Goal: Task Accomplishment & Management: Manage account settings

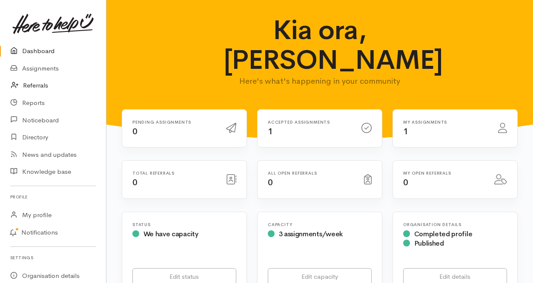
click at [37, 85] on link "Referrals" at bounding box center [53, 85] width 106 height 17
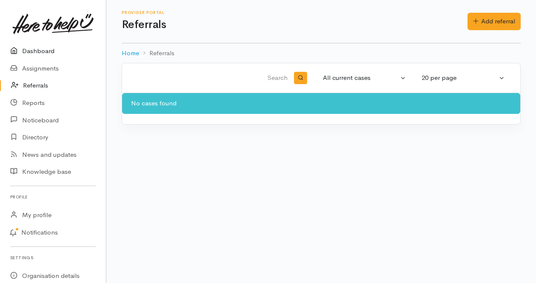
click at [33, 51] on link "Dashboard" at bounding box center [53, 51] width 106 height 17
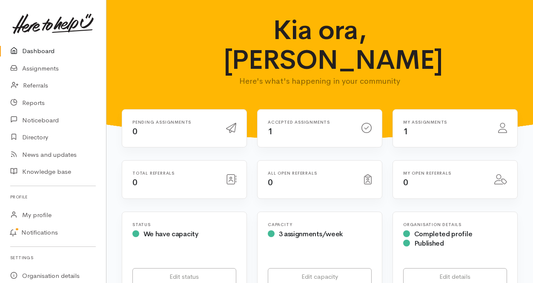
click at [408, 131] on div "My assignments 1" at bounding box center [445, 128] width 95 height 17
click at [503, 130] on icon at bounding box center [502, 128] width 9 height 10
click at [432, 123] on h6 "My assignments" at bounding box center [445, 122] width 85 height 5
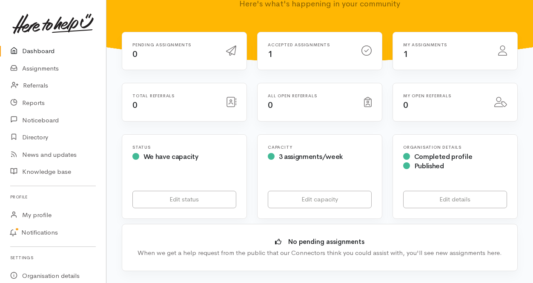
click at [404, 51] on span "1" at bounding box center [405, 54] width 5 height 11
click at [501, 53] on icon at bounding box center [502, 51] width 9 height 10
drag, startPoint x: 501, startPoint y: 53, endPoint x: 433, endPoint y: 46, distance: 68.5
click at [433, 46] on h6 "My assignments" at bounding box center [445, 45] width 85 height 5
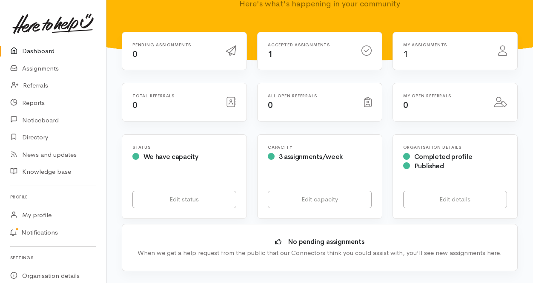
click at [433, 46] on h6 "My assignments" at bounding box center [445, 45] width 85 height 5
drag, startPoint x: 433, startPoint y: 46, endPoint x: 415, endPoint y: 49, distance: 18.2
click at [415, 49] on div "My assignments 1" at bounding box center [445, 51] width 95 height 17
click at [404, 54] on span "1" at bounding box center [405, 54] width 5 height 11
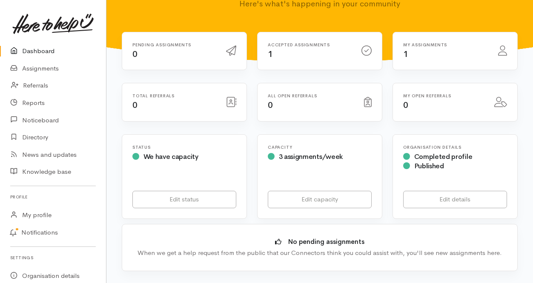
drag, startPoint x: 404, startPoint y: 54, endPoint x: 406, endPoint y: 43, distance: 11.1
click at [406, 43] on h6 "My assignments" at bounding box center [445, 45] width 85 height 5
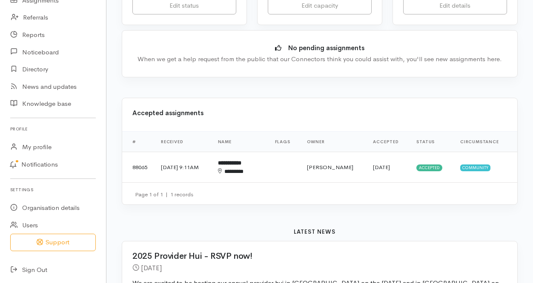
scroll to position [270, 0]
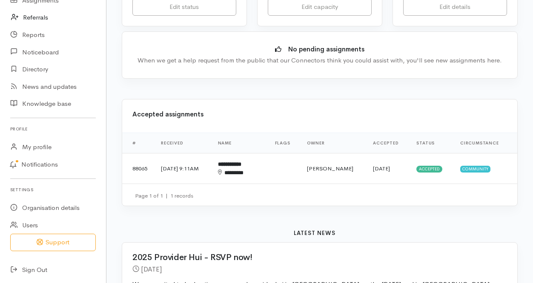
click at [36, 17] on link "Referrals" at bounding box center [53, 17] width 106 height 17
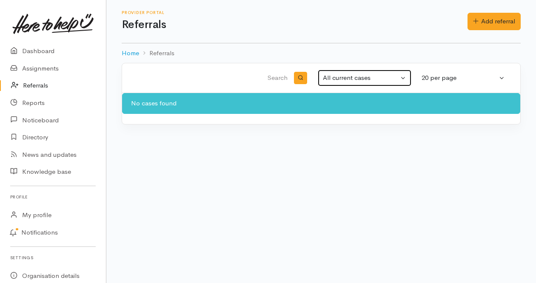
click at [402, 78] on button "All current cases" at bounding box center [365, 78] width 94 height 17
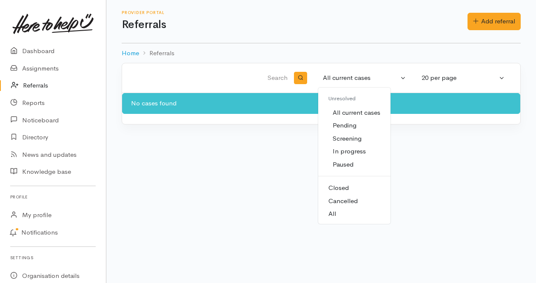
click at [340, 188] on span "Closed" at bounding box center [339, 188] width 20 height 10
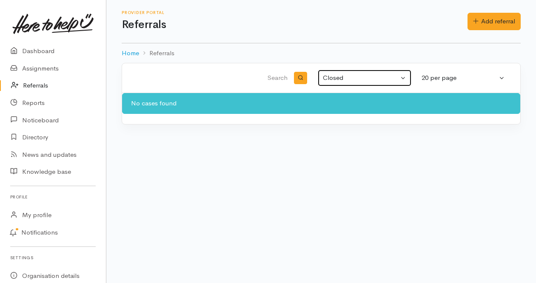
click at [402, 77] on button "Closed" at bounding box center [365, 78] width 94 height 17
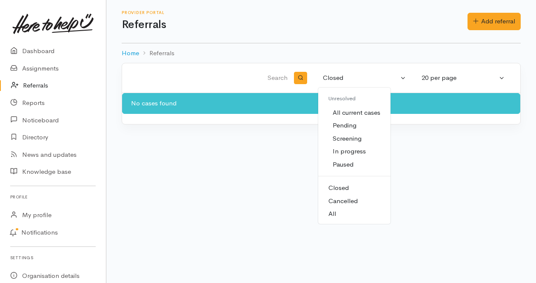
click at [356, 149] on span "In progress" at bounding box center [349, 152] width 33 height 10
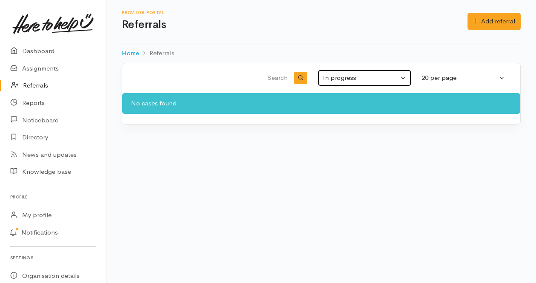
click at [395, 79] on div "In progress" at bounding box center [361, 78] width 76 height 10
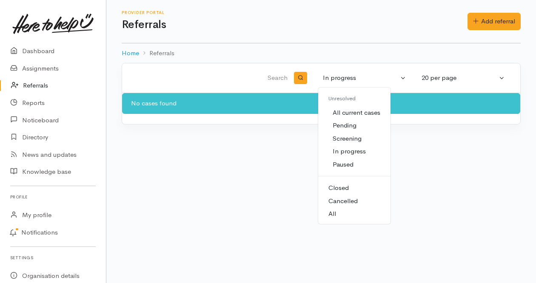
click at [335, 215] on span "All" at bounding box center [333, 214] width 8 height 10
select select "All"
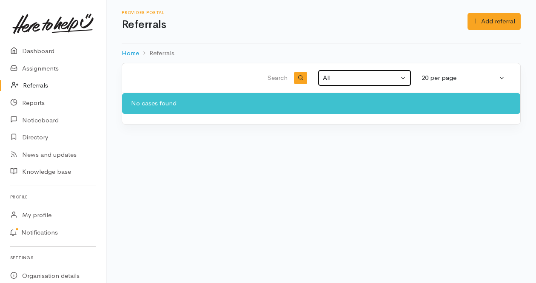
scroll to position [68, 0]
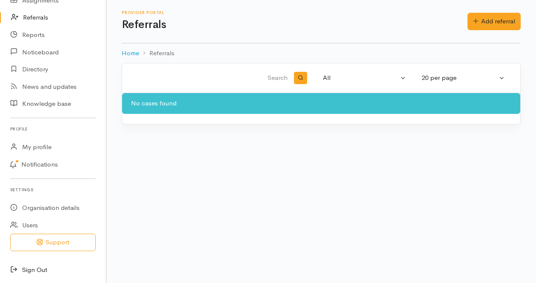
click at [11, 269] on icon at bounding box center [16, 270] width 12 height 11
